Goal: Task Accomplishment & Management: Complete application form

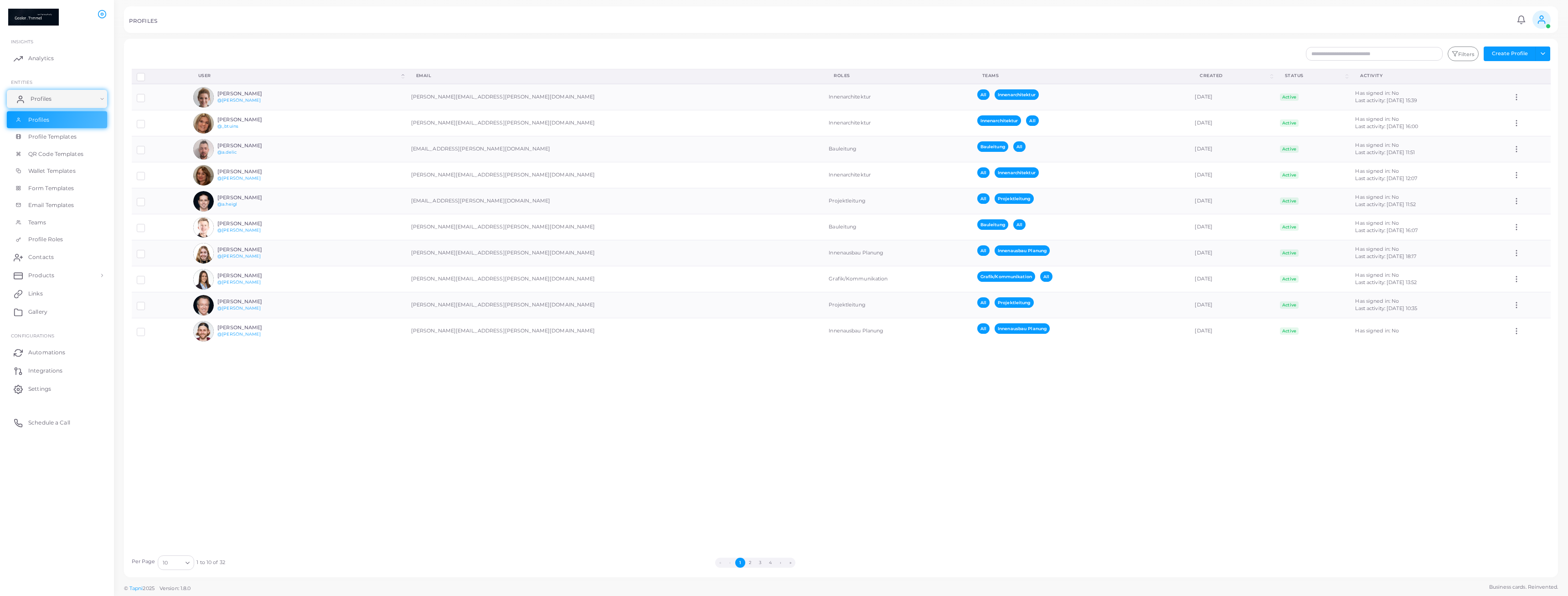
click at [61, 99] on link "Profiles" at bounding box center [57, 99] width 100 height 18
click at [63, 119] on link "Profiles" at bounding box center [57, 120] width 100 height 17
click at [1519, 57] on button "Create Profile" at bounding box center [1509, 54] width 52 height 15
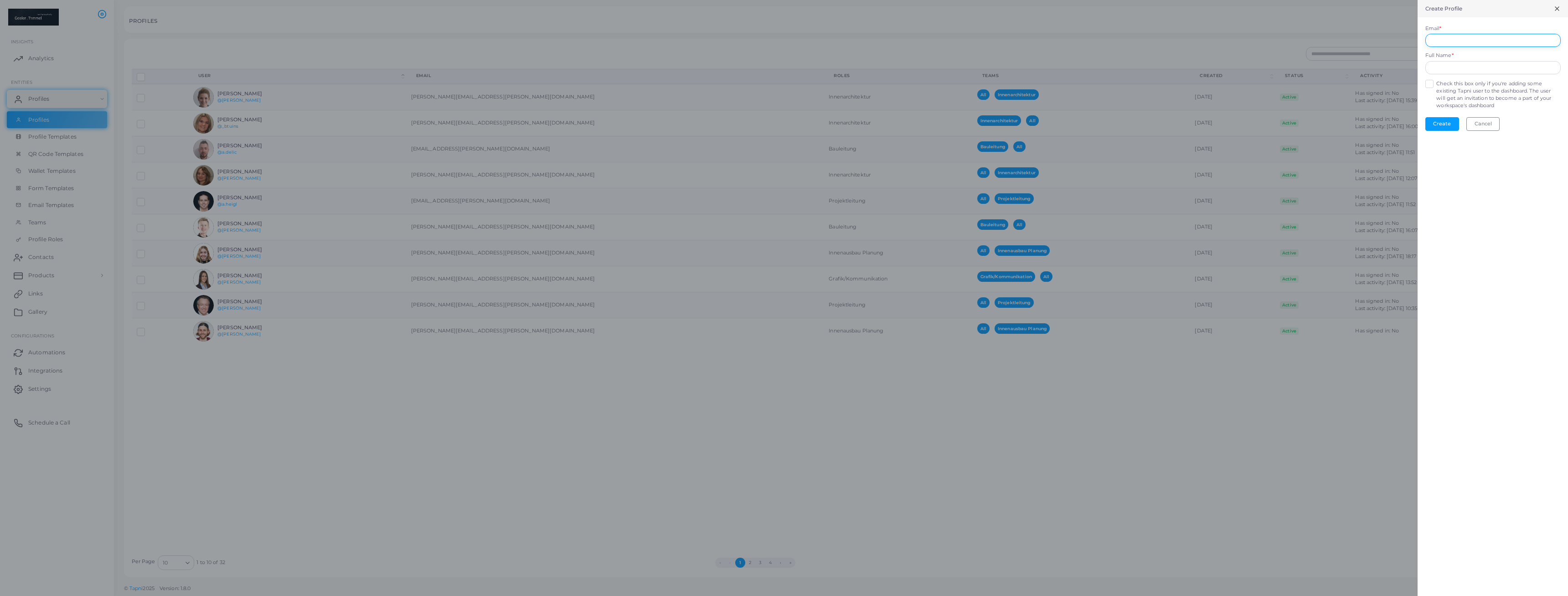
click at [1497, 42] on input "Email *" at bounding box center [1493, 40] width 135 height 13
type input "**********"
click at [1497, 64] on input "text" at bounding box center [1493, 68] width 135 height 13
type input "**********"
click at [1437, 85] on label "Check this box only if you're adding some existing Tapni user to the dashboard.…" at bounding box center [1499, 95] width 124 height 29
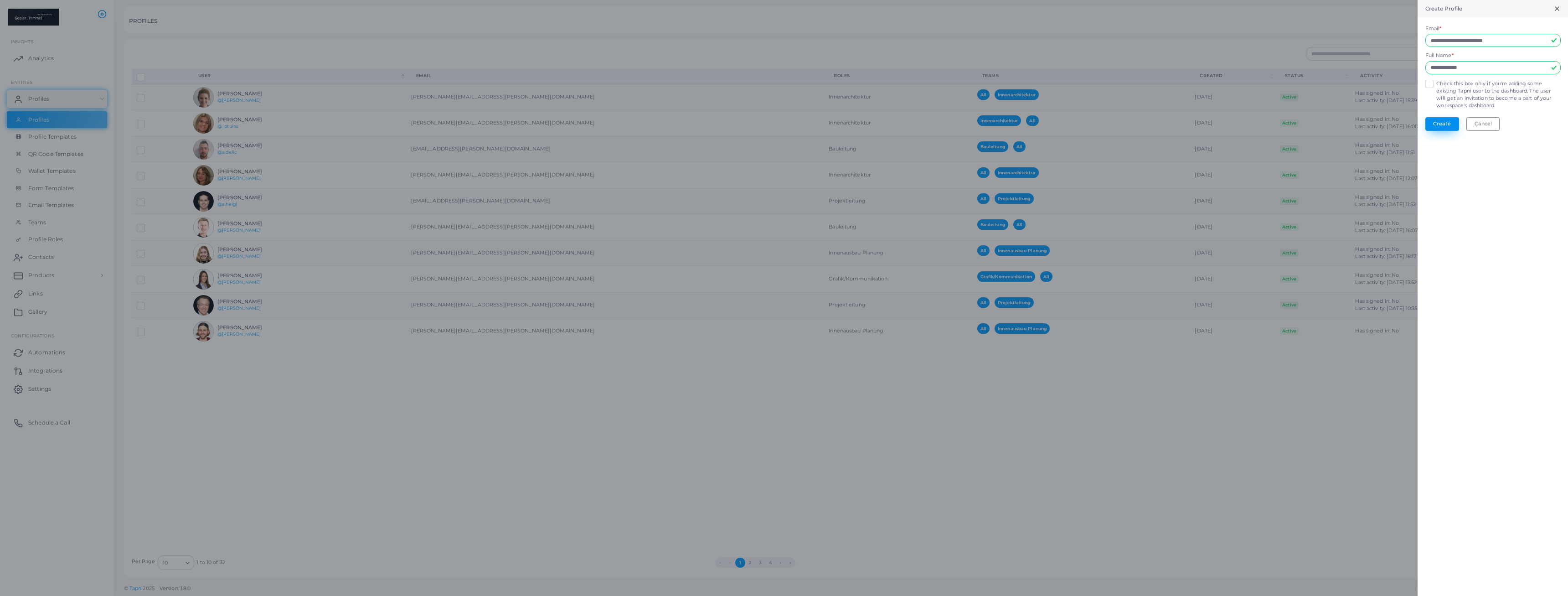
click at [1441, 124] on button "Create" at bounding box center [1442, 124] width 33 height 13
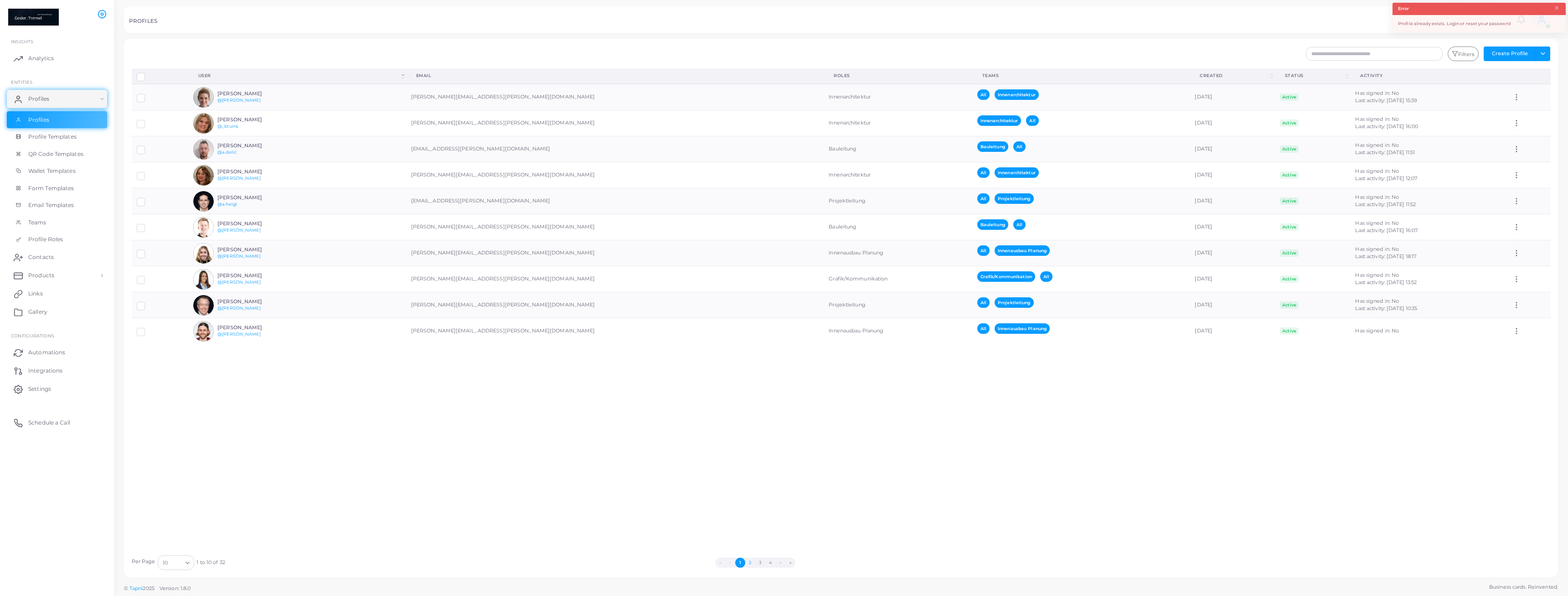
click at [751, 564] on button "2" at bounding box center [750, 563] width 10 height 10
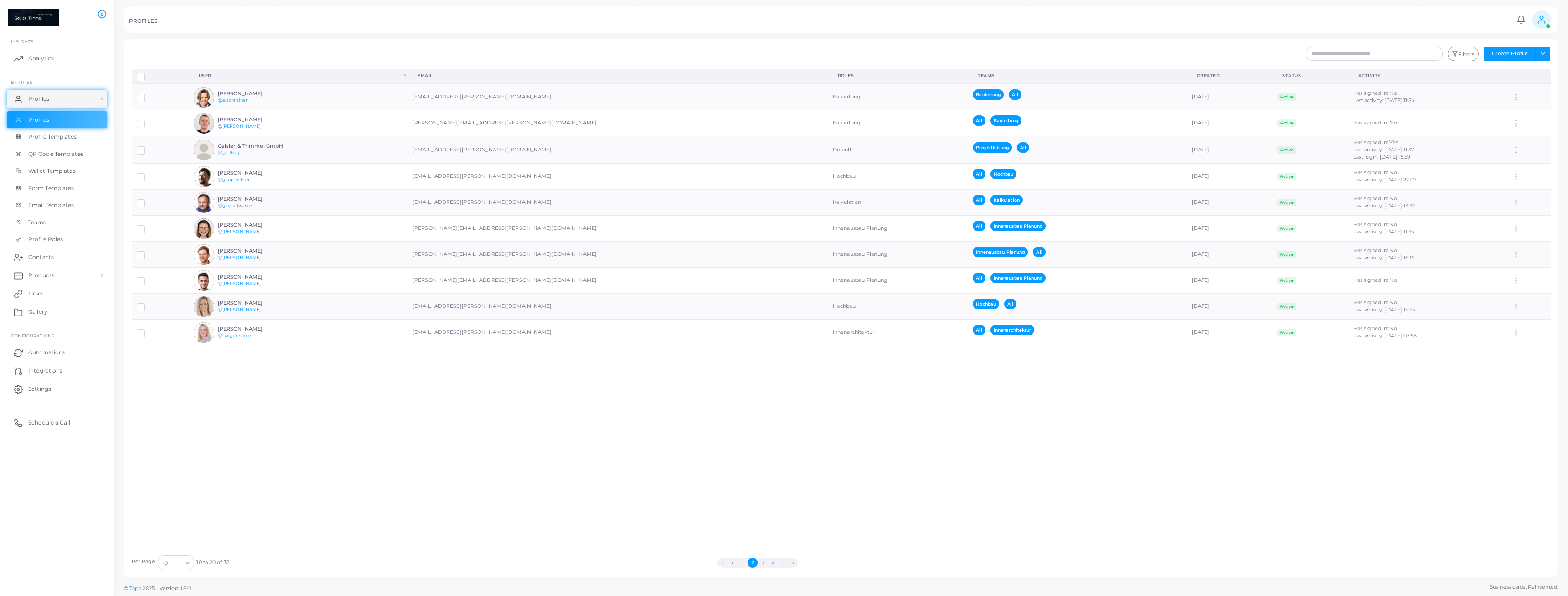
click at [771, 563] on button "4" at bounding box center [772, 563] width 10 height 10
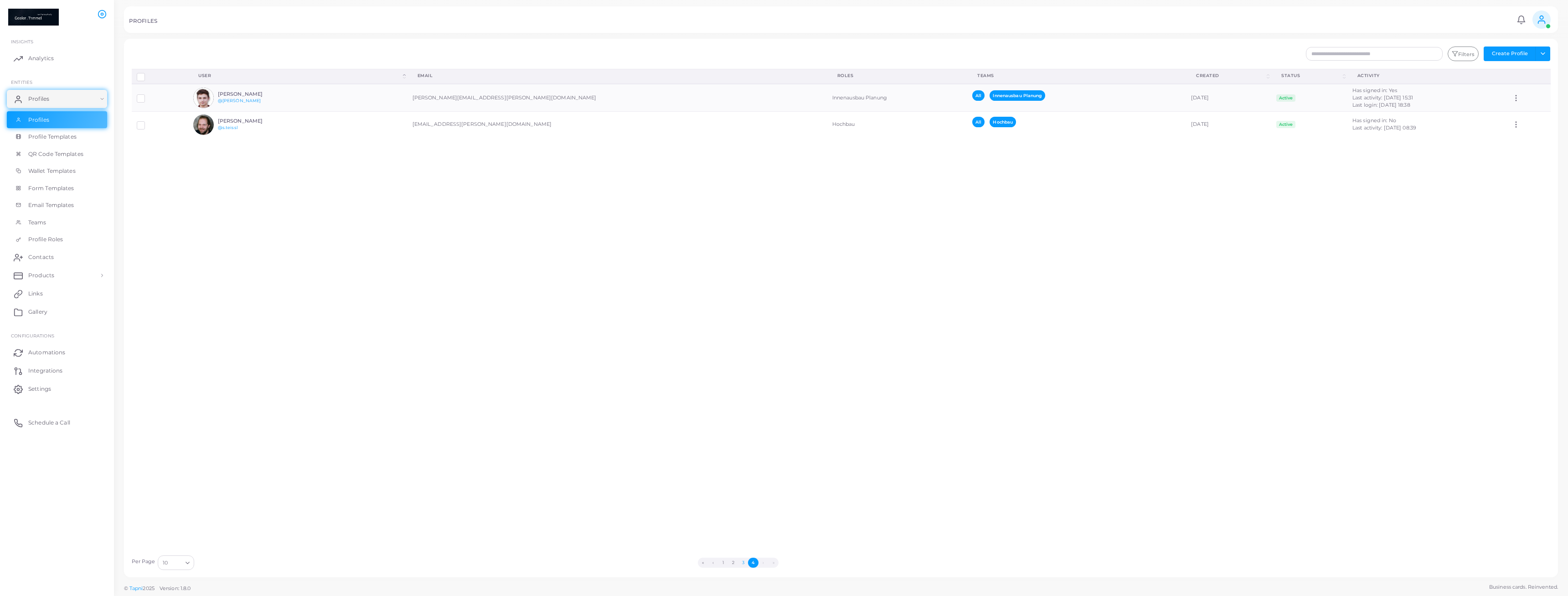
click at [744, 564] on button "3" at bounding box center [743, 563] width 10 height 10
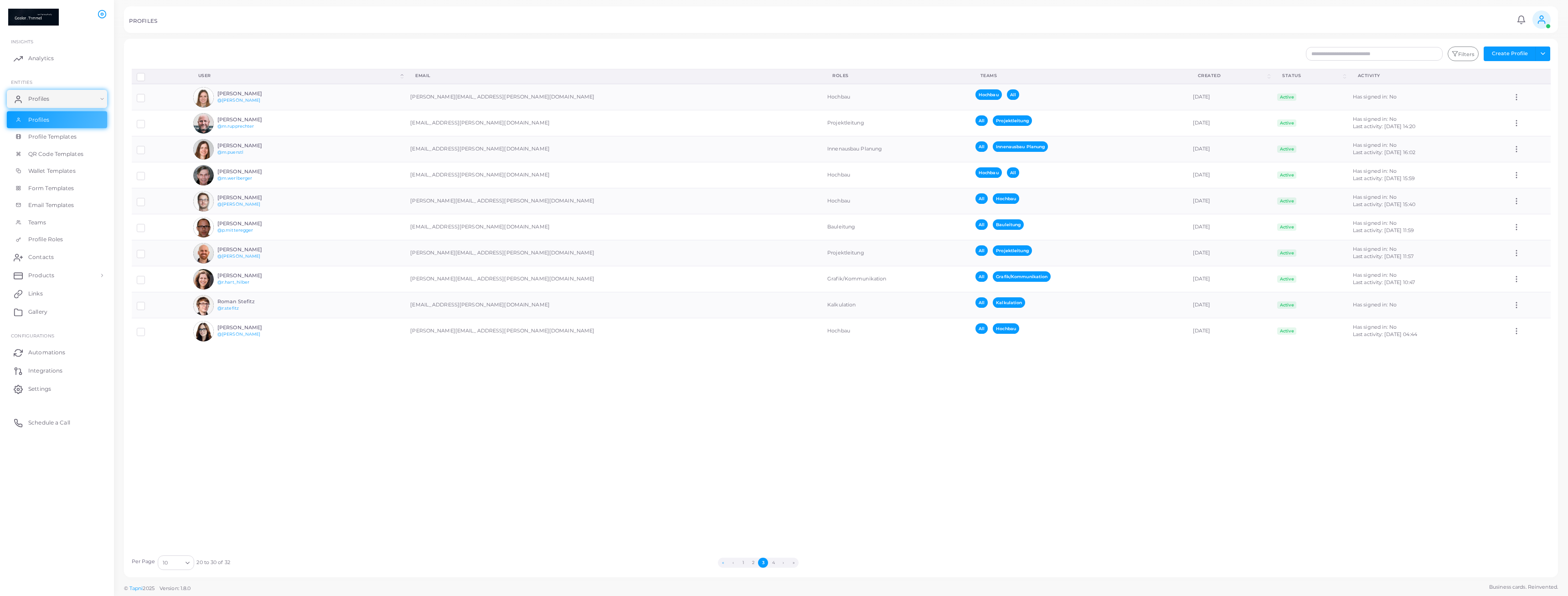
click at [726, 564] on button "«" at bounding box center [723, 563] width 10 height 10
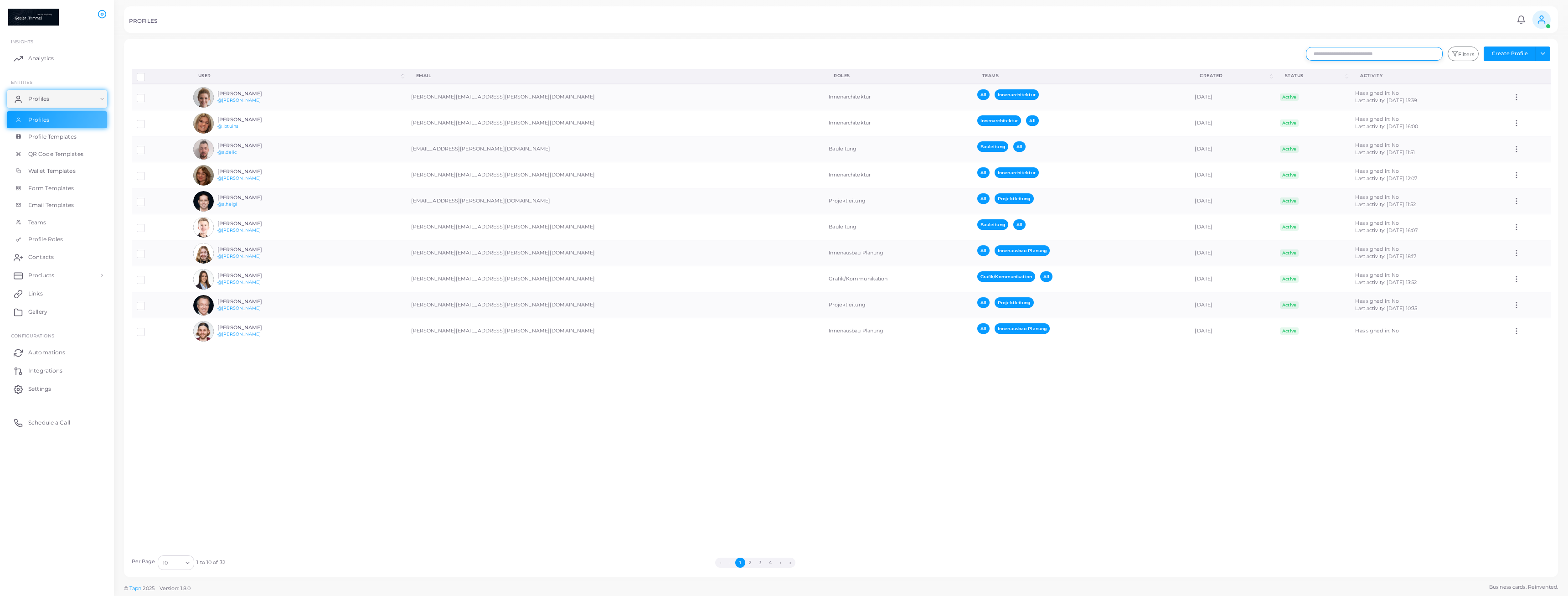
click at [1354, 60] on input "text" at bounding box center [1374, 54] width 137 height 13
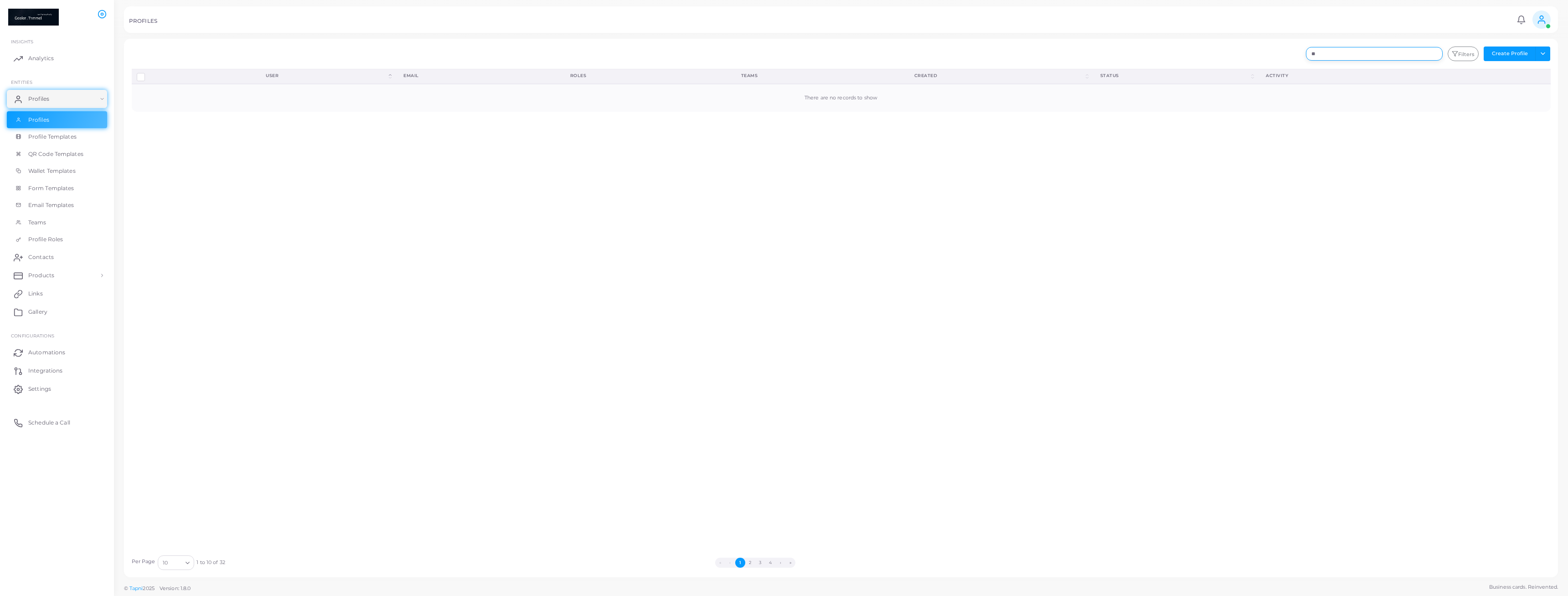
type input "*"
type input "****"
click at [61, 117] on link "Profiles" at bounding box center [57, 120] width 100 height 17
click at [53, 99] on link "Profiles" at bounding box center [57, 99] width 100 height 18
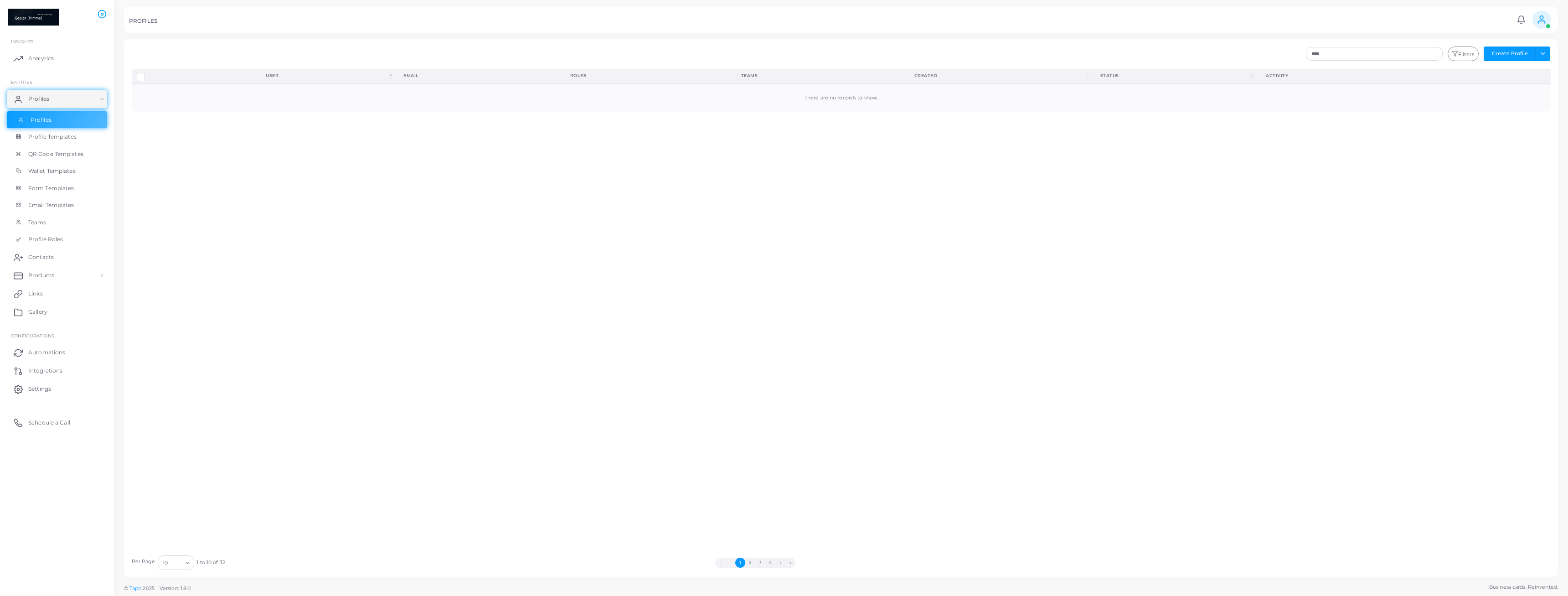
click at [38, 120] on span "Profiles" at bounding box center [41, 119] width 21 height 8
click at [1476, 54] on button "Filters" at bounding box center [1463, 54] width 31 height 15
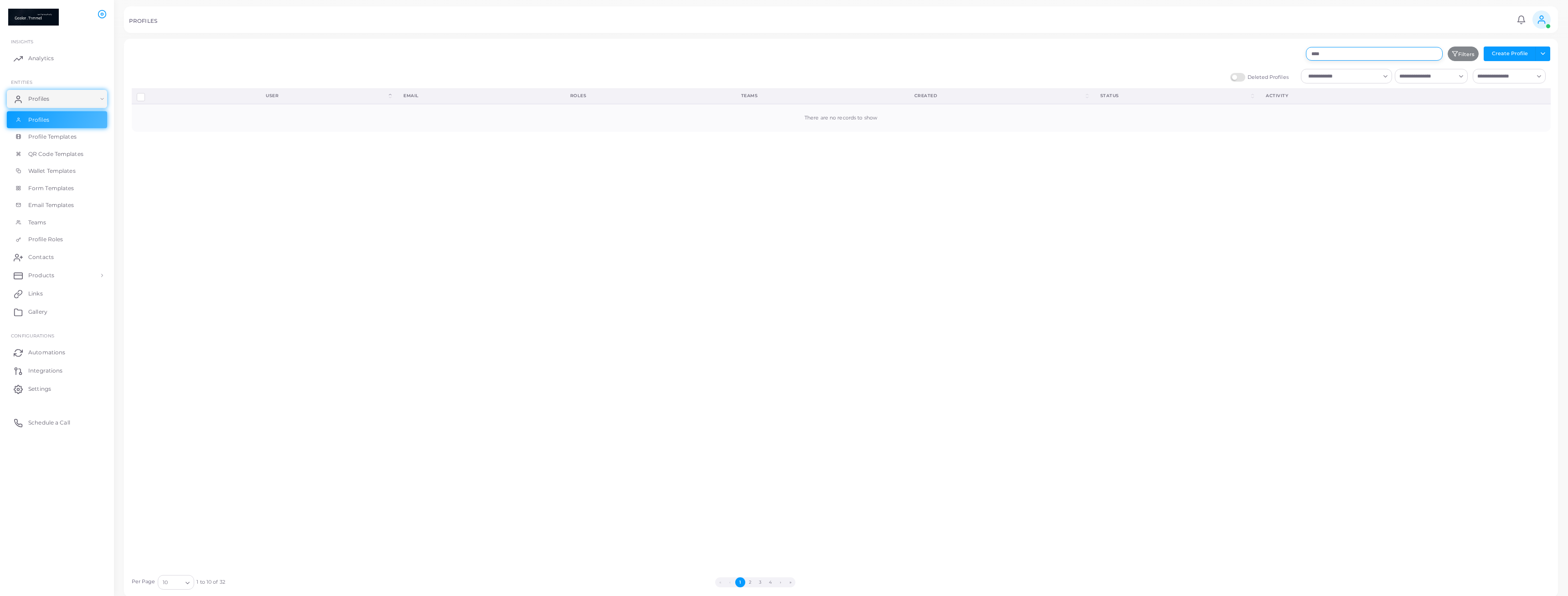
click at [1396, 54] on input "****" at bounding box center [1374, 54] width 137 height 13
drag, startPoint x: 1385, startPoint y: 54, endPoint x: 1178, endPoint y: 37, distance: 207.7
click at [1306, 47] on input "****" at bounding box center [1374, 54] width 137 height 13
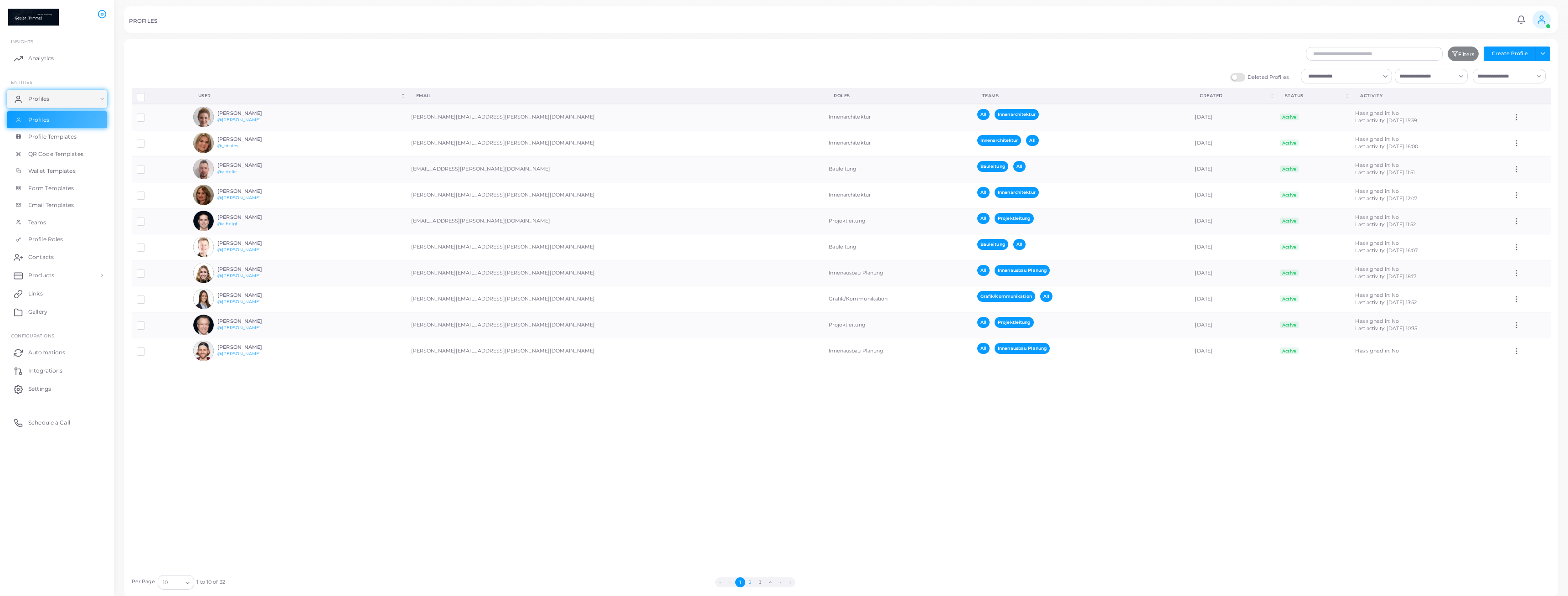
click at [752, 584] on button "2" at bounding box center [750, 582] width 10 height 10
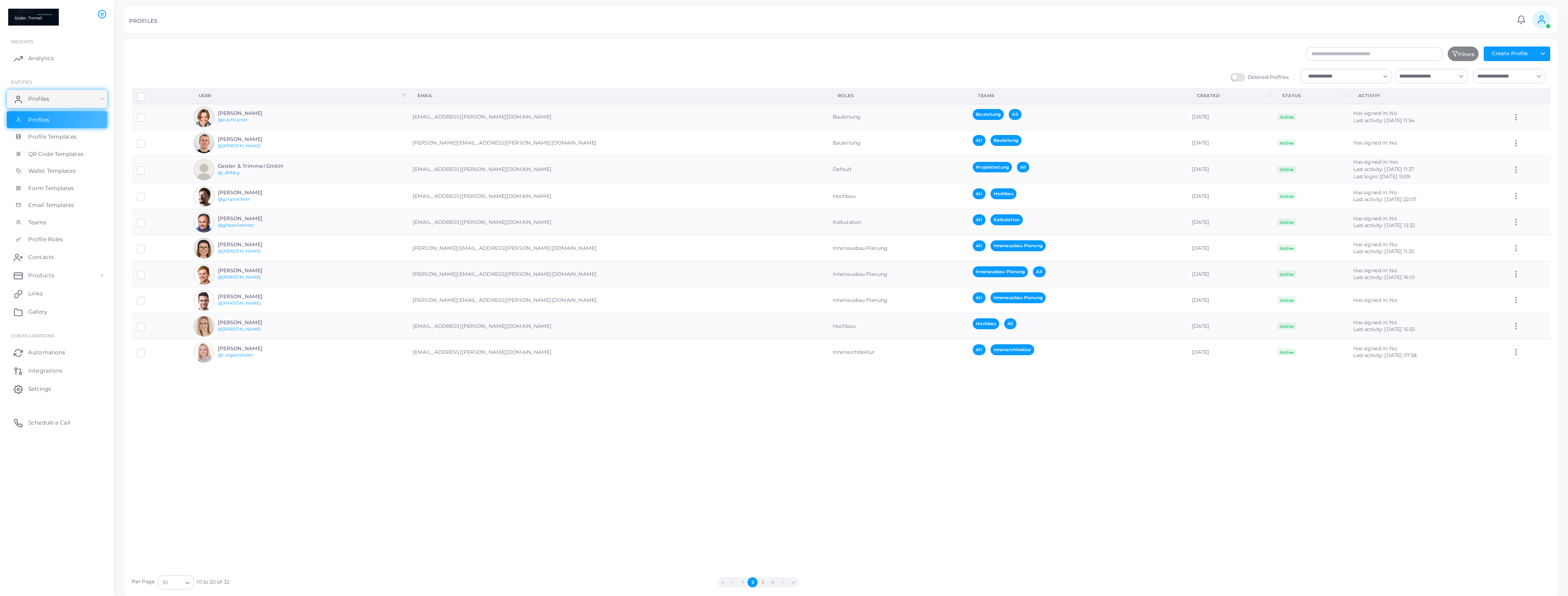
click at [743, 584] on button "1" at bounding box center [743, 582] width 10 height 10
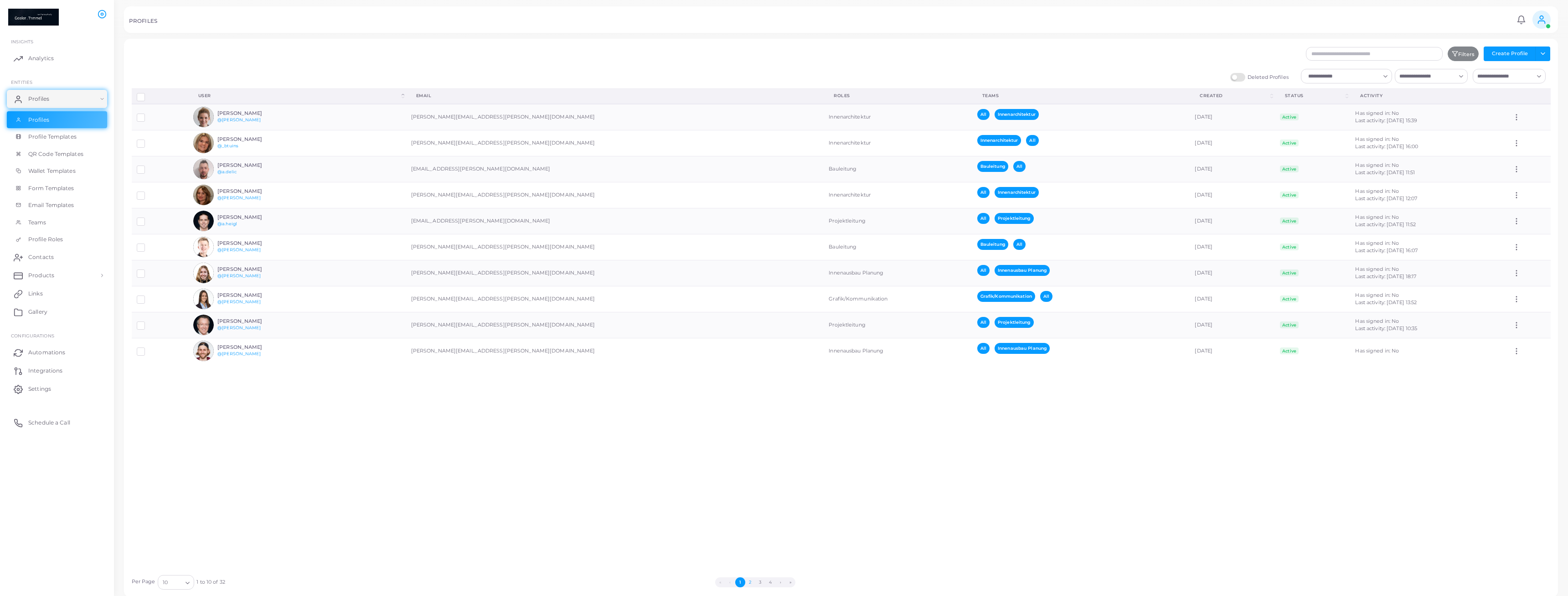
click at [751, 586] on button "2" at bounding box center [750, 582] width 10 height 10
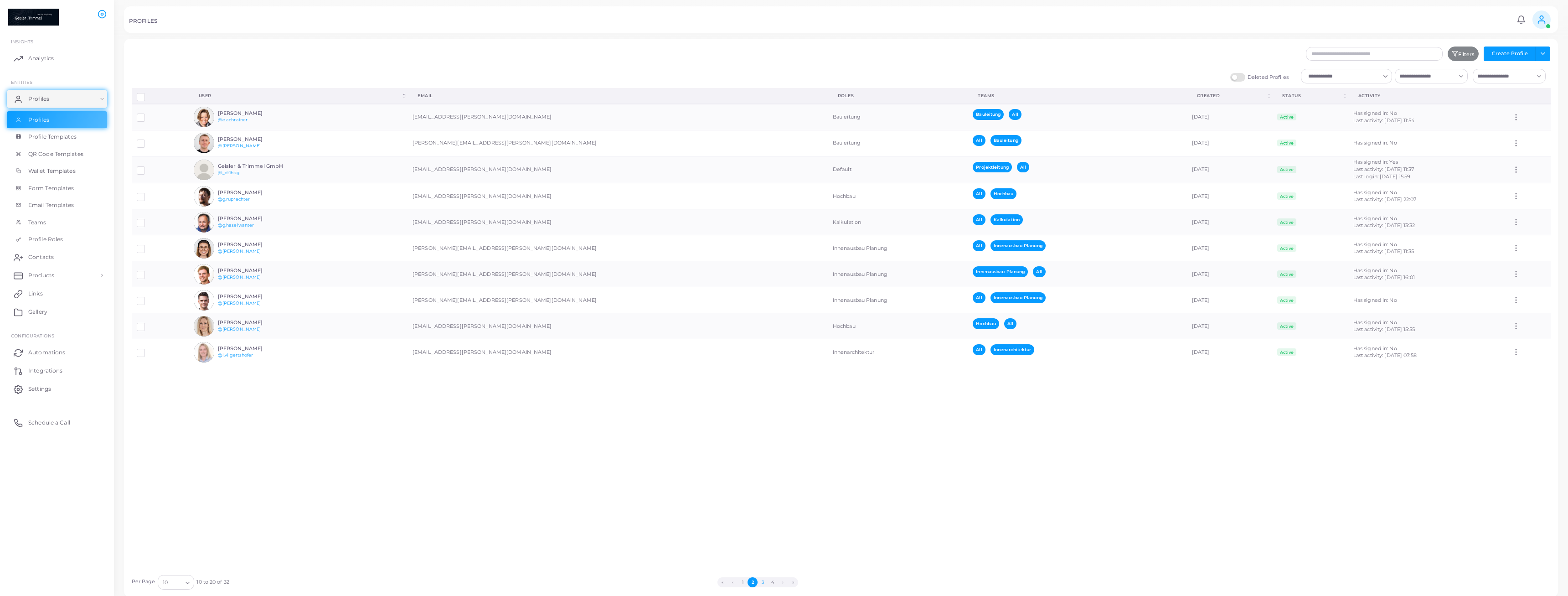
click at [766, 584] on button "3" at bounding box center [763, 582] width 10 height 10
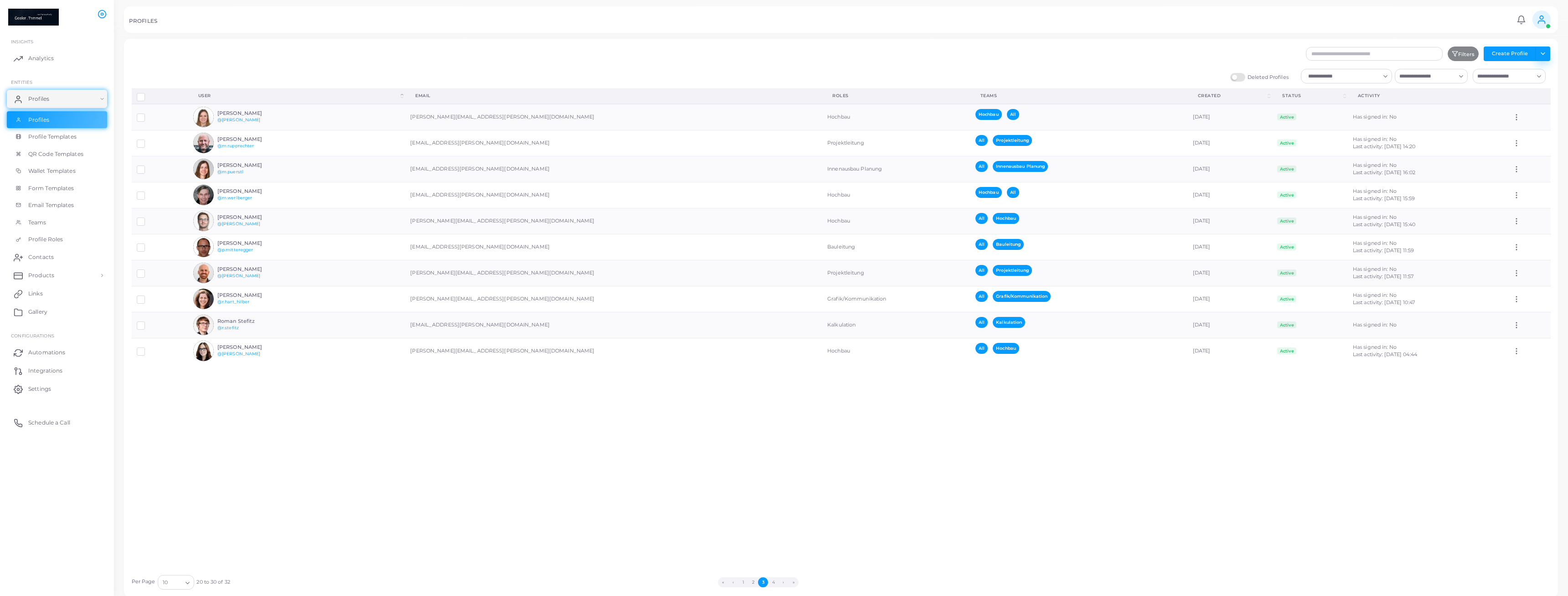
click at [1545, 52] on button "Toggle dropdown" at bounding box center [1542, 54] width 15 height 15
click at [1276, 55] on div "Filters Create Profile Toggle dropdown Import Profiles Invite Profiles Export P…" at bounding box center [960, 54] width 1191 height 15
click at [55, 121] on link "Profiles" at bounding box center [57, 120] width 100 height 17
click at [35, 100] on span "Profiles" at bounding box center [41, 99] width 21 height 8
click at [105, 101] on link "Profiles" at bounding box center [57, 99] width 100 height 18
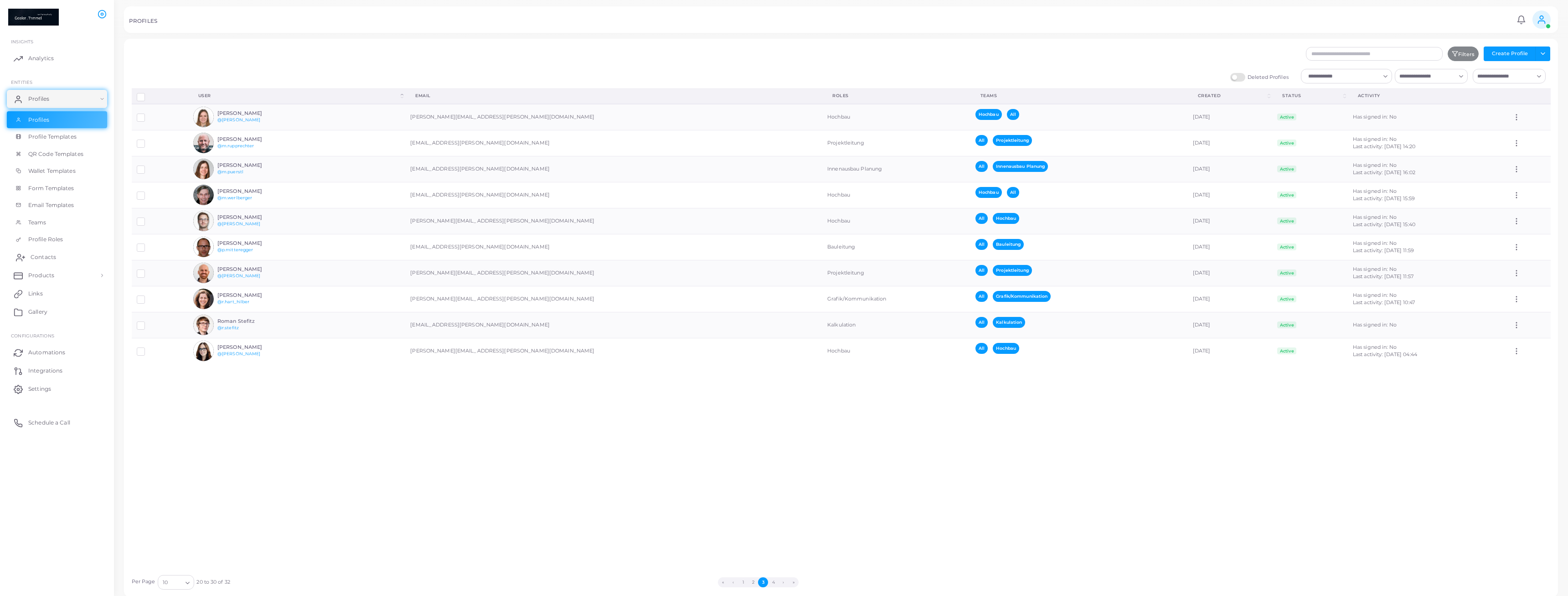
click at [55, 258] on span "Contacts" at bounding box center [43, 257] width 26 height 8
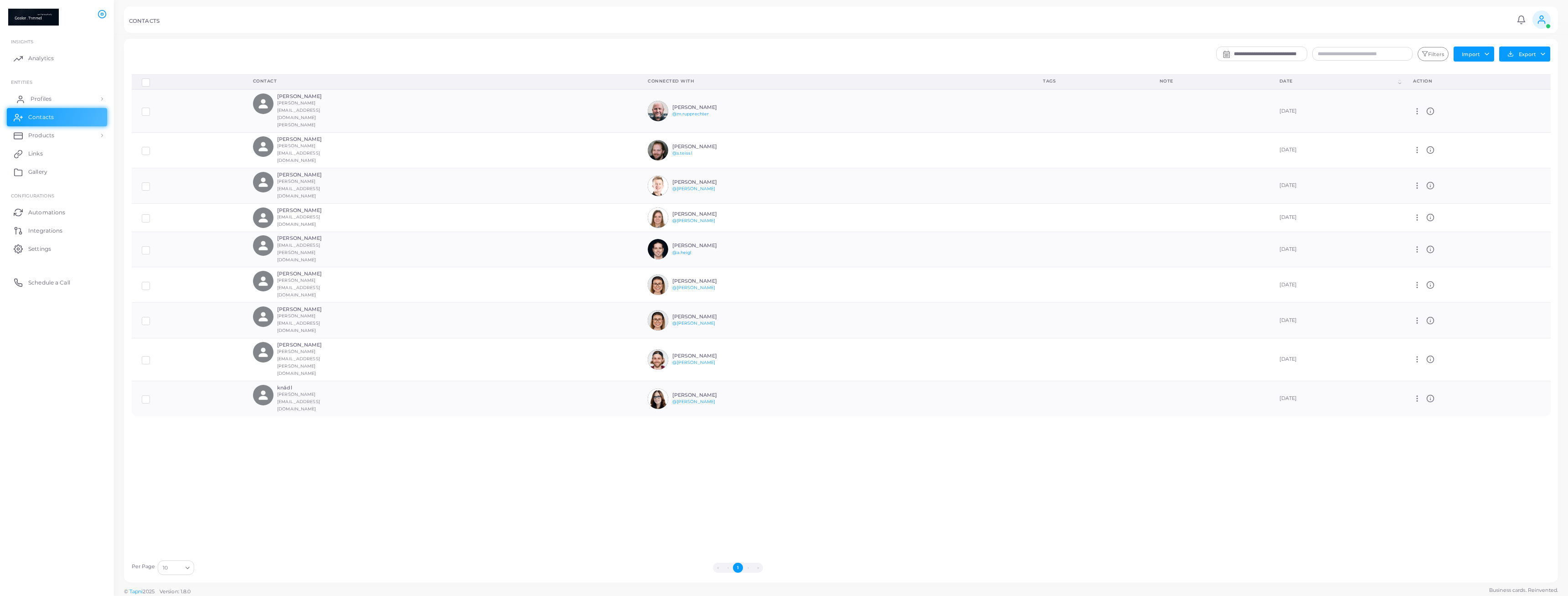
click at [41, 99] on span "Profiles" at bounding box center [41, 99] width 21 height 8
click at [53, 118] on link "Profiles" at bounding box center [57, 120] width 100 height 17
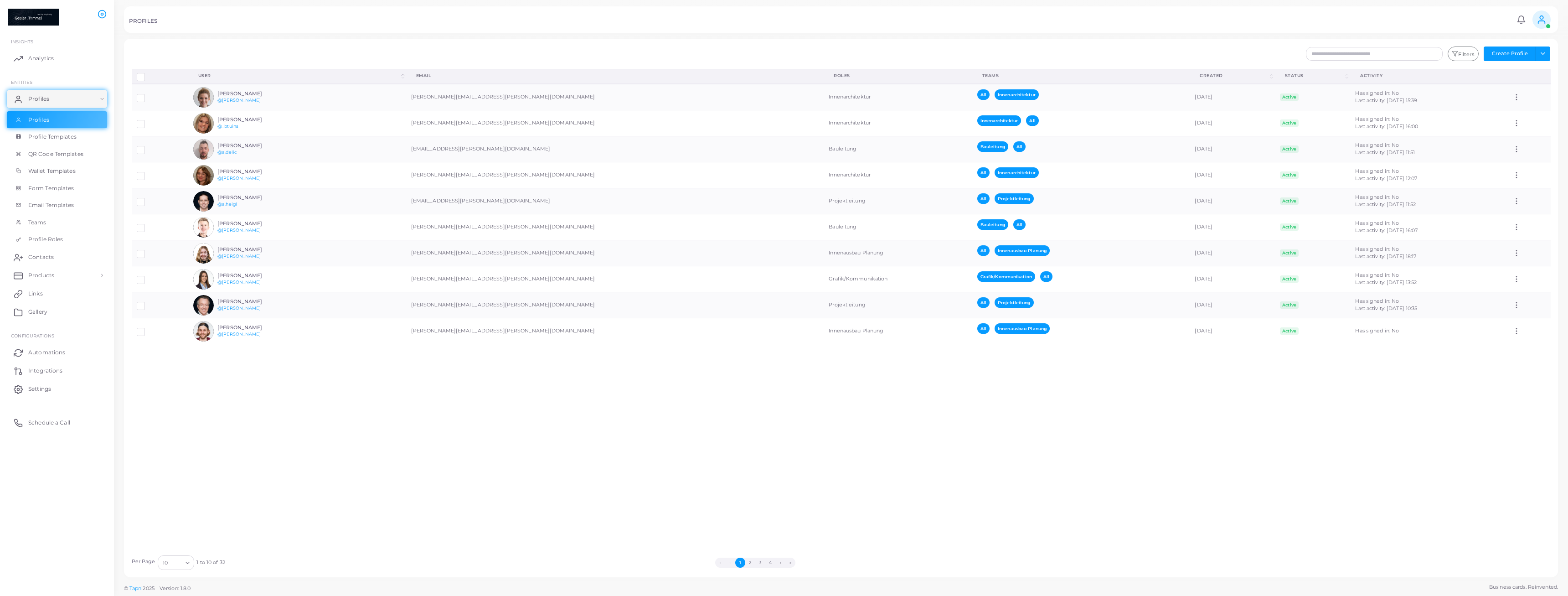
click at [1387, 61] on div "Filters Create Profile Toggle dropdown Import Profiles Invite Profiles Export P…" at bounding box center [960, 54] width 1191 height 15
click at [1382, 52] on input "text" at bounding box center [1374, 54] width 137 height 13
type input "*******"
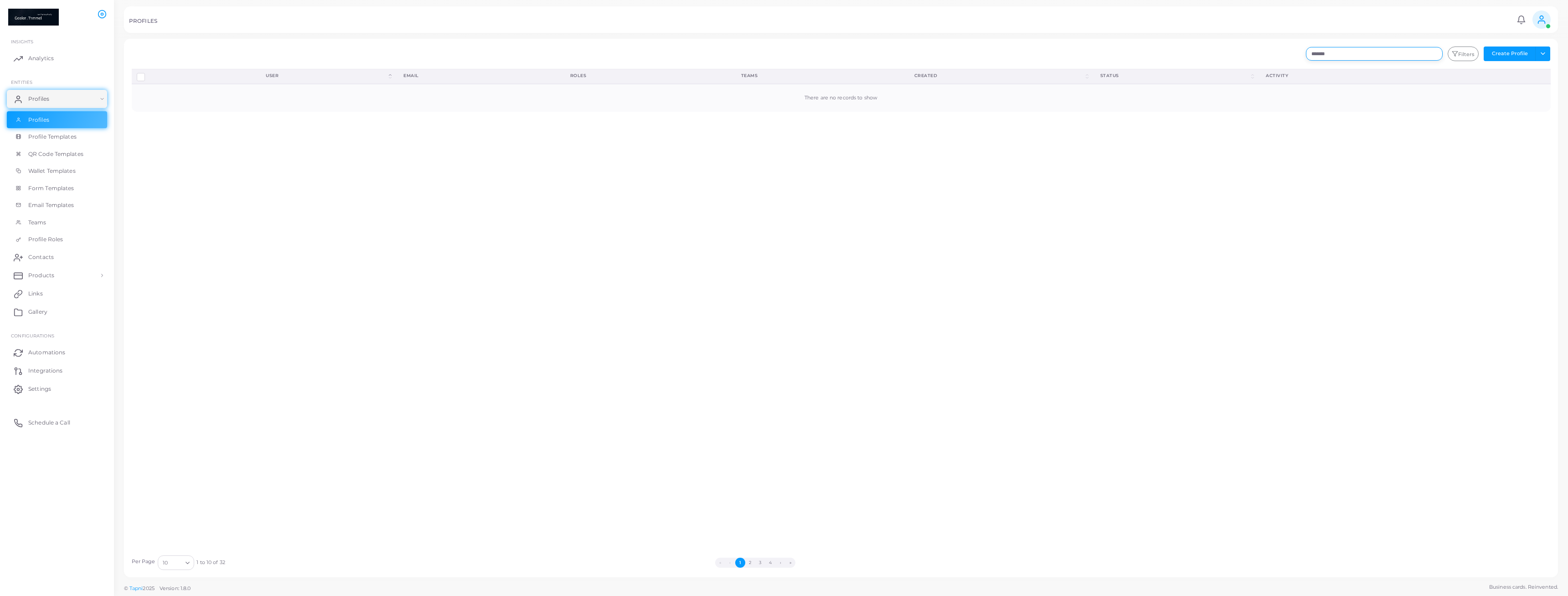
drag, startPoint x: 1370, startPoint y: 54, endPoint x: 1242, endPoint y: 54, distance: 128.0
click at [1306, 54] on input "*******" at bounding box center [1374, 54] width 137 height 13
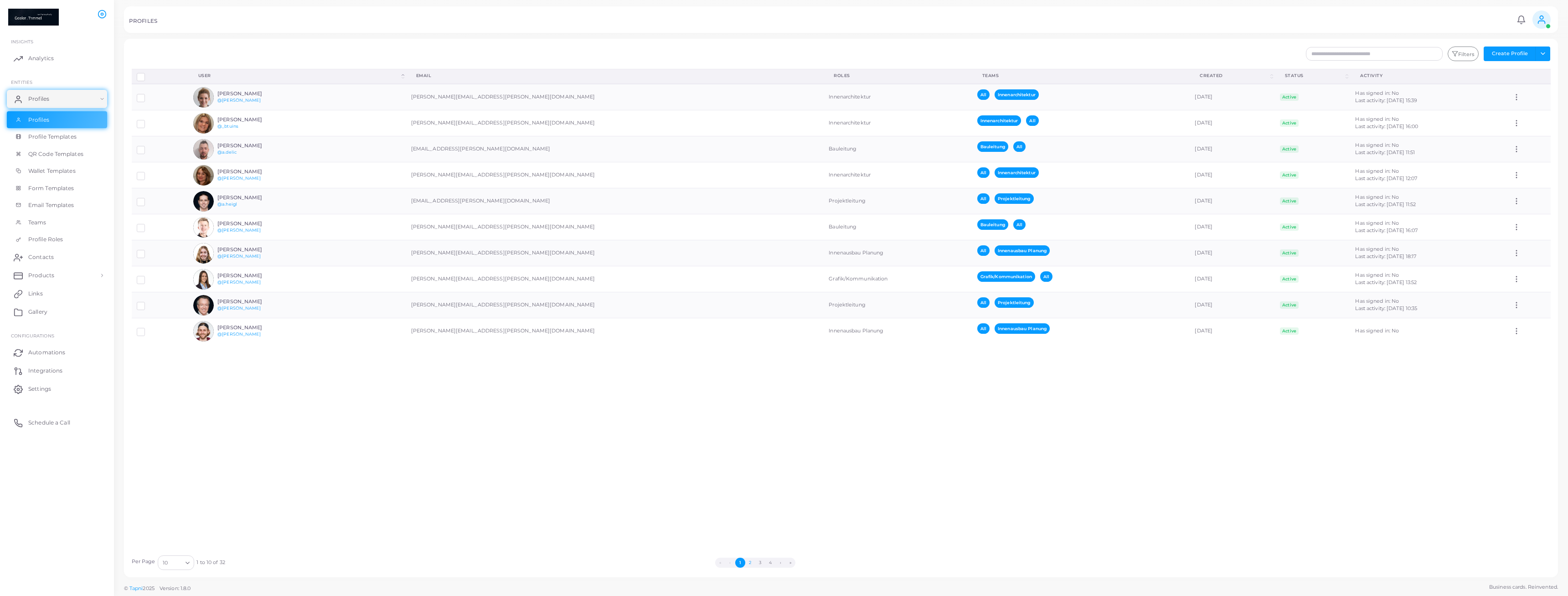
click at [749, 562] on button "2" at bounding box center [750, 563] width 10 height 10
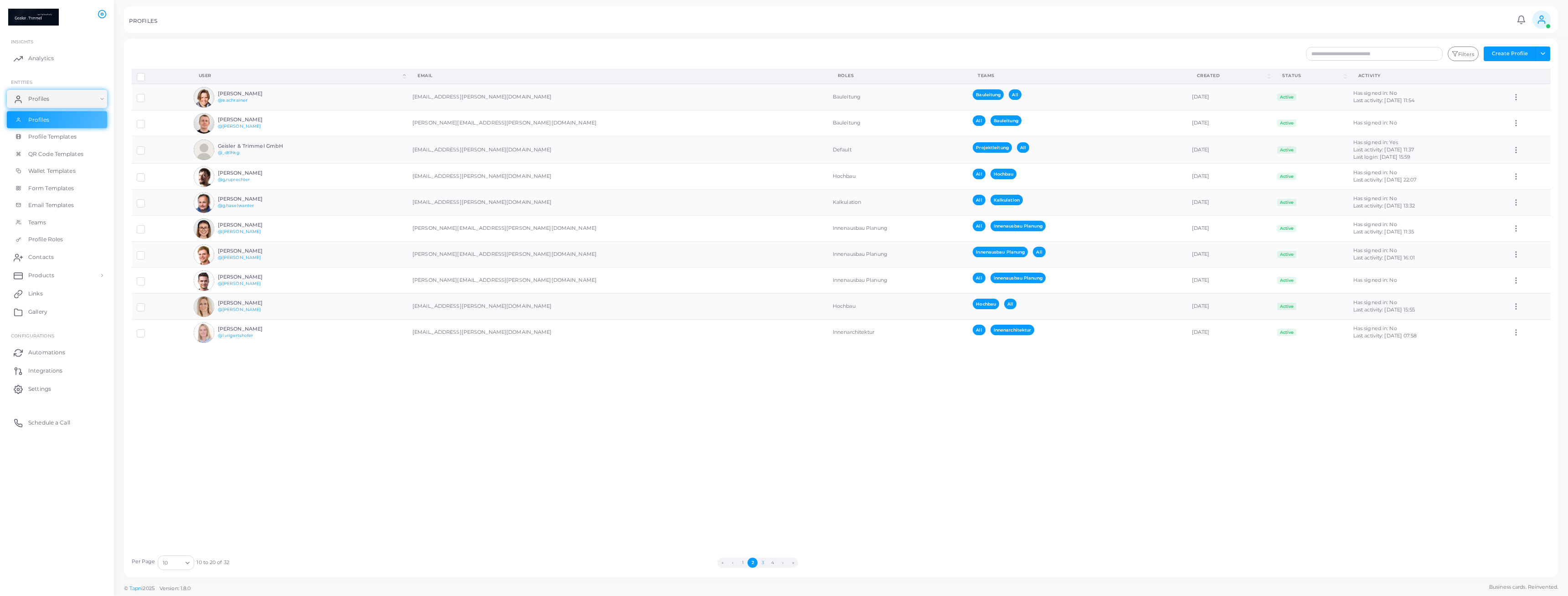
click at [763, 564] on button "3" at bounding box center [763, 563] width 10 height 10
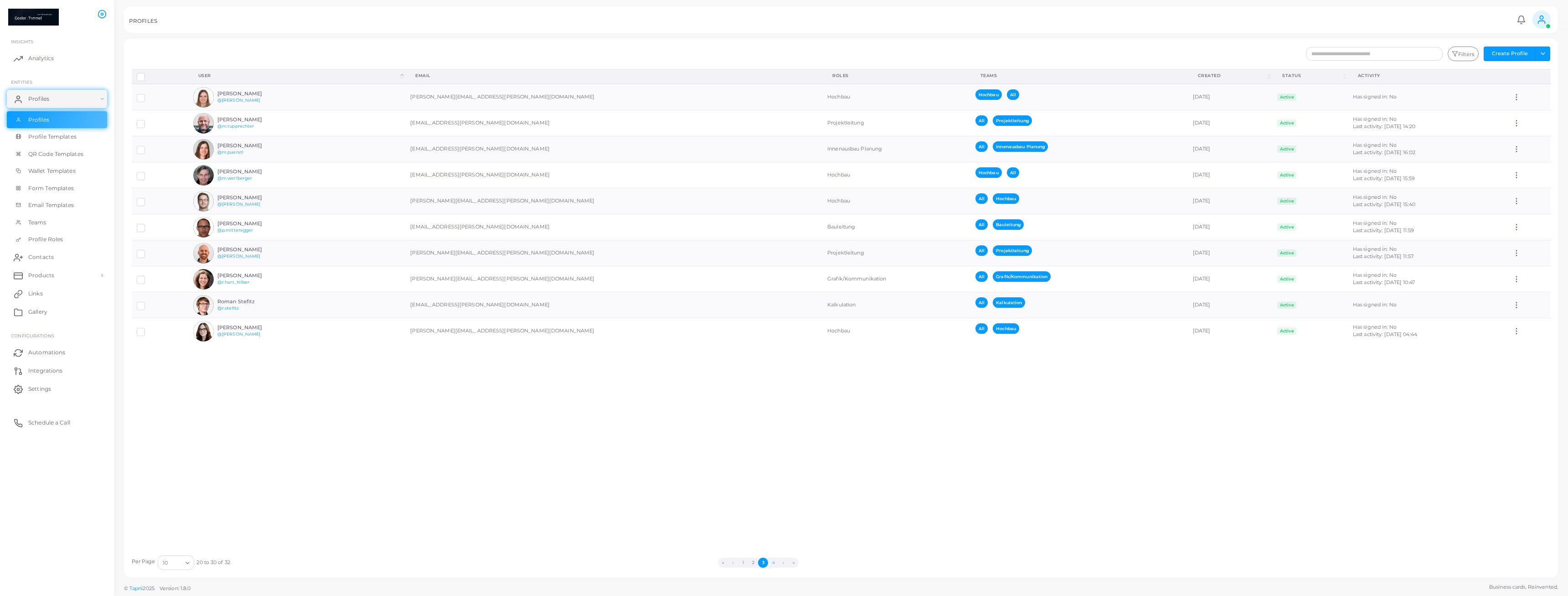
click at [772, 562] on button "4" at bounding box center [773, 563] width 10 height 10
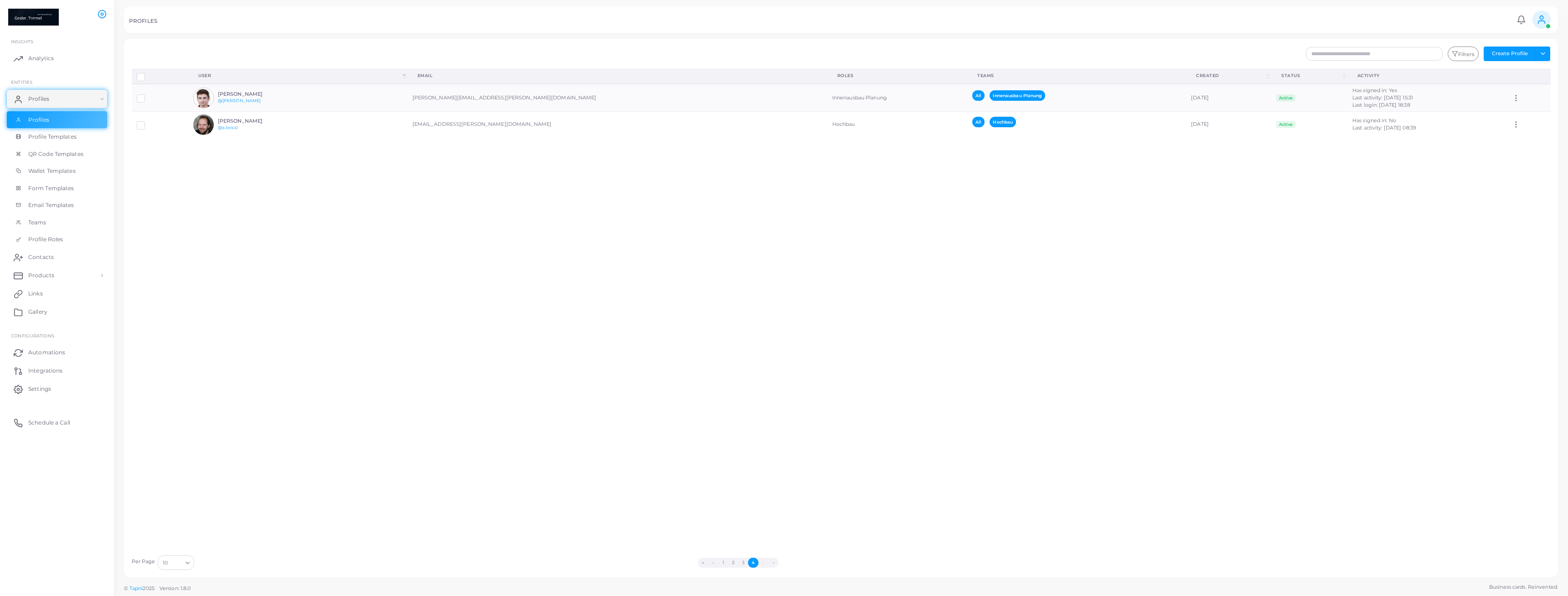
click at [715, 563] on button "‹" at bounding box center [713, 563] width 10 height 10
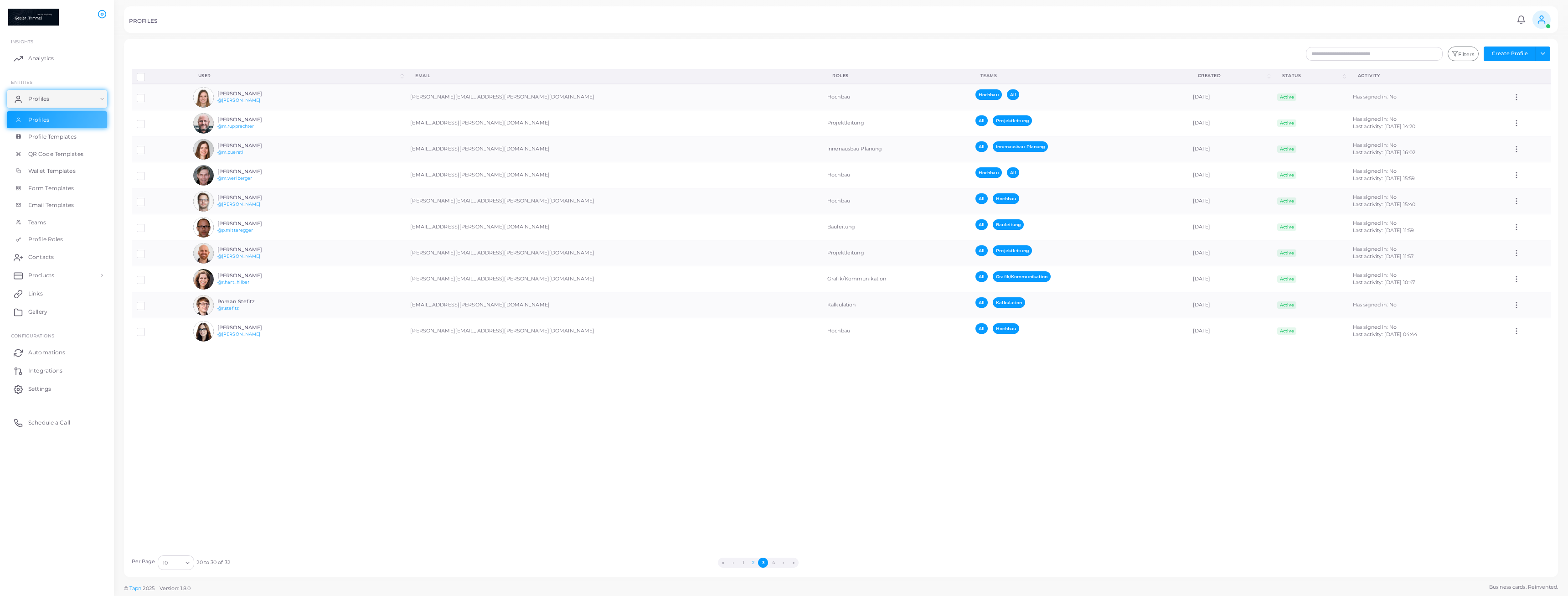
click at [745, 560] on button "1" at bounding box center [743, 563] width 10 height 10
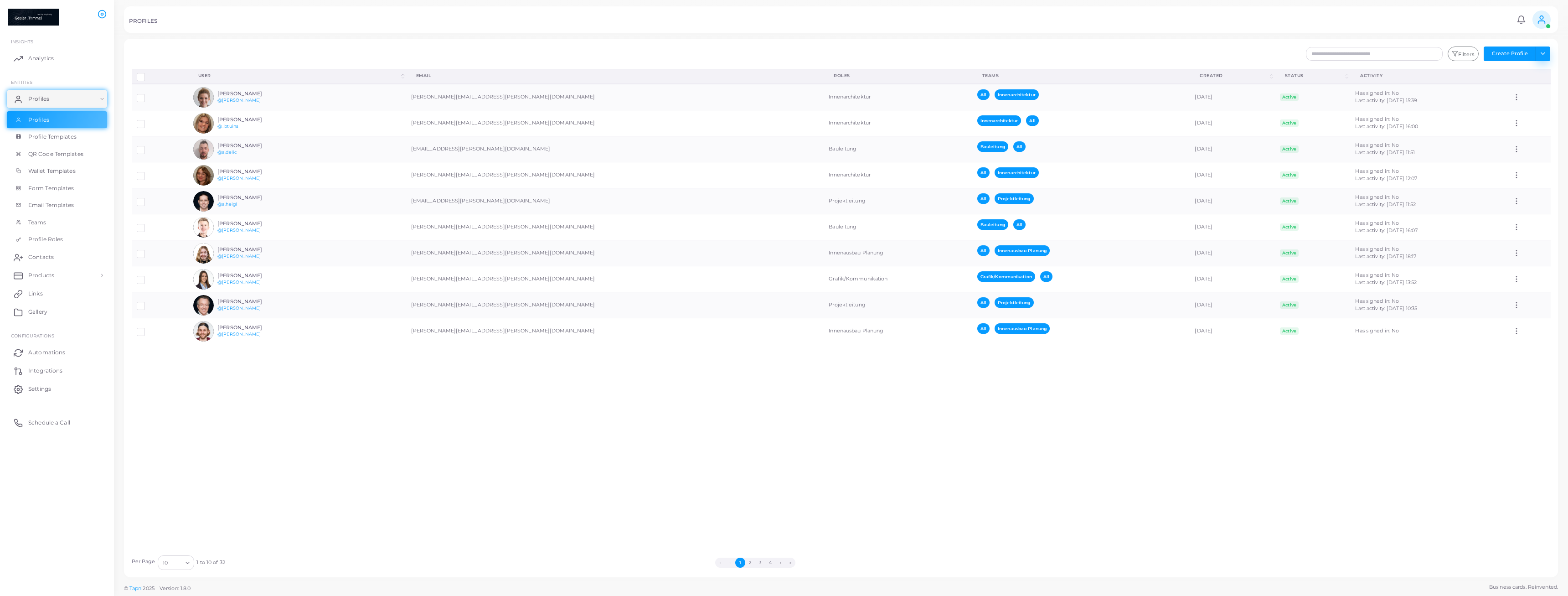
click at [1549, 52] on button "Toggle dropdown" at bounding box center [1542, 54] width 15 height 15
click at [1380, 50] on input "text" at bounding box center [1374, 54] width 137 height 13
type input "*******"
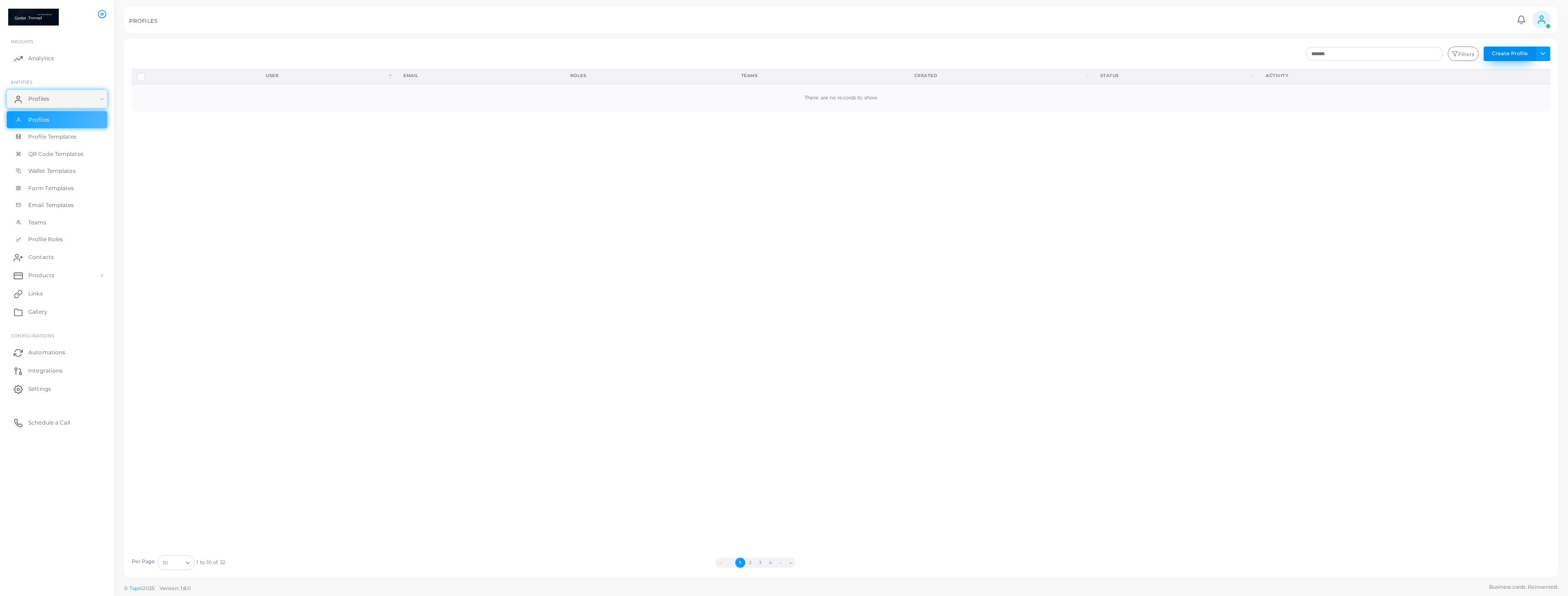
click at [1522, 54] on button "Create Profile" at bounding box center [1509, 54] width 52 height 15
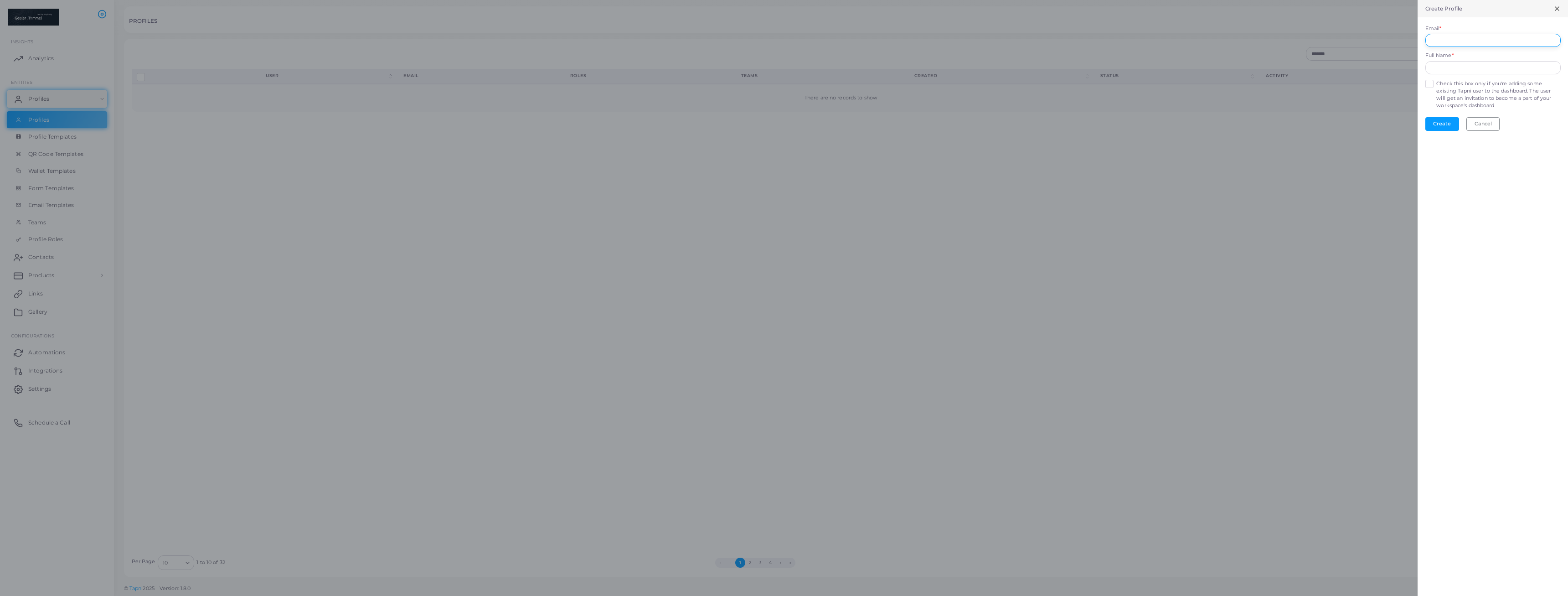
click at [1493, 40] on input "Email *" at bounding box center [1493, 40] width 135 height 13
type input "**********"
click at [1501, 65] on input "text" at bounding box center [1493, 68] width 135 height 13
type input "**********"
drag, startPoint x: 1429, startPoint y: 83, endPoint x: 1441, endPoint y: 91, distance: 14.4
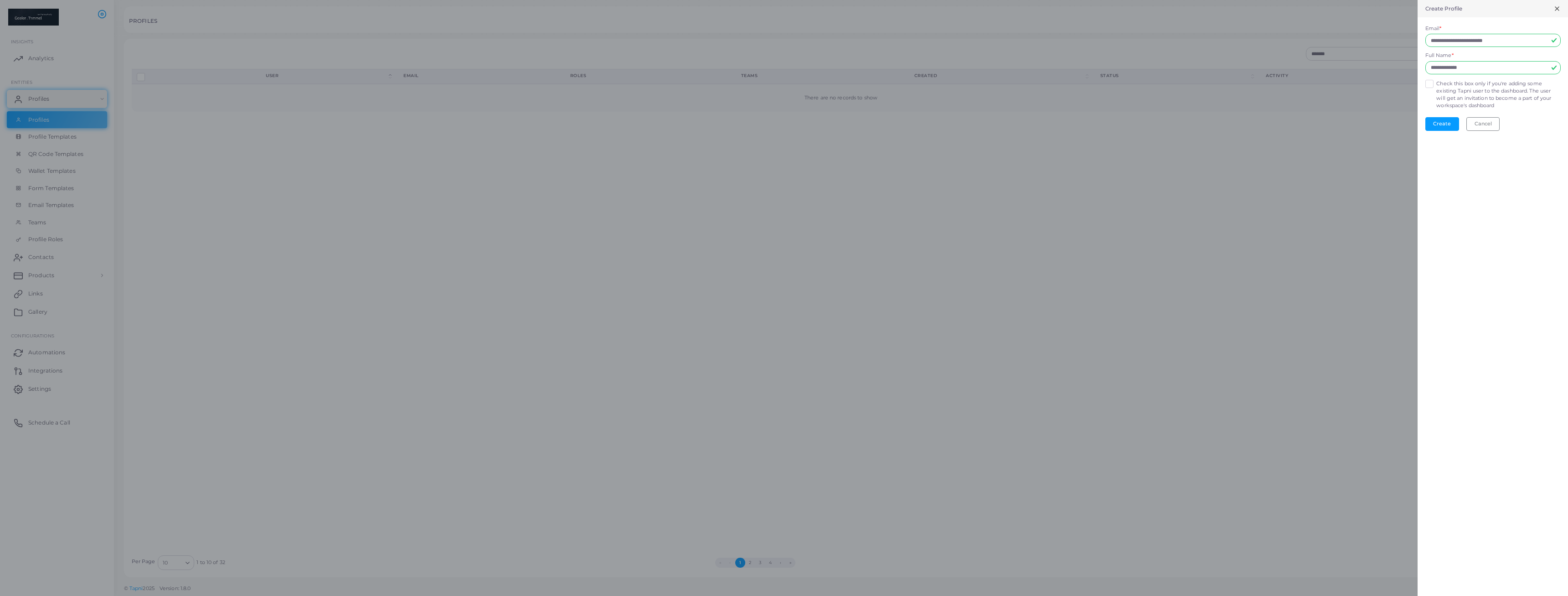
click at [1437, 83] on label "Check this box only if you're adding some existing Tapni user to the dashboard.…" at bounding box center [1499, 95] width 124 height 29
click at [1437, 83] on label "Check this box only if you're adding some existing Tapni user to the dashboard.…" at bounding box center [1499, 95] width 124 height 29
click at [1440, 124] on button "Create" at bounding box center [1442, 124] width 33 height 13
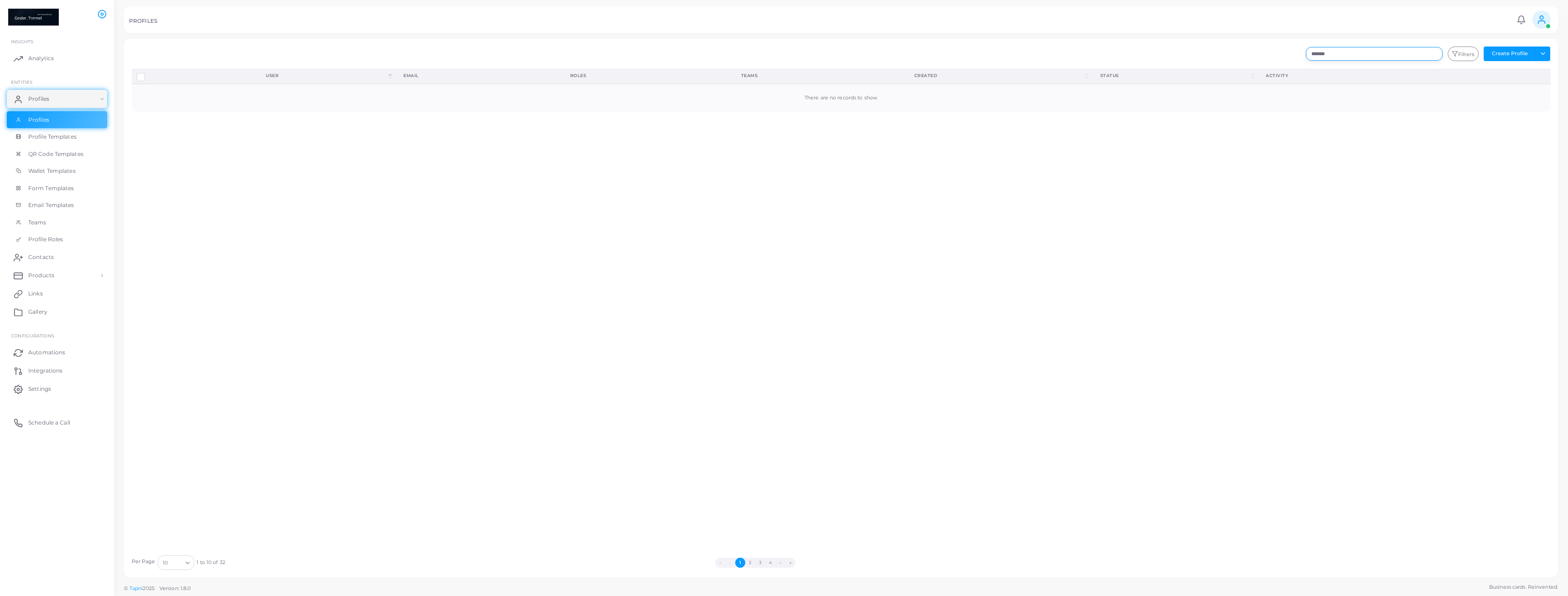
drag, startPoint x: 1351, startPoint y: 51, endPoint x: 1228, endPoint y: 32, distance: 124.5
click at [1306, 47] on input "*******" at bounding box center [1374, 54] width 137 height 13
